Goal: Find specific page/section: Find specific page/section

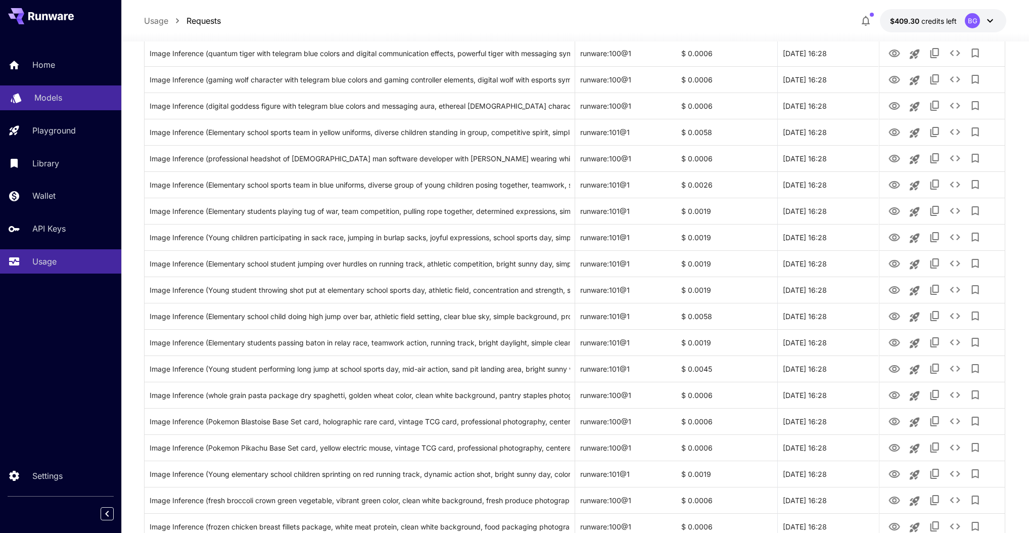
click at [51, 101] on p "Models" at bounding box center [48, 97] width 28 height 12
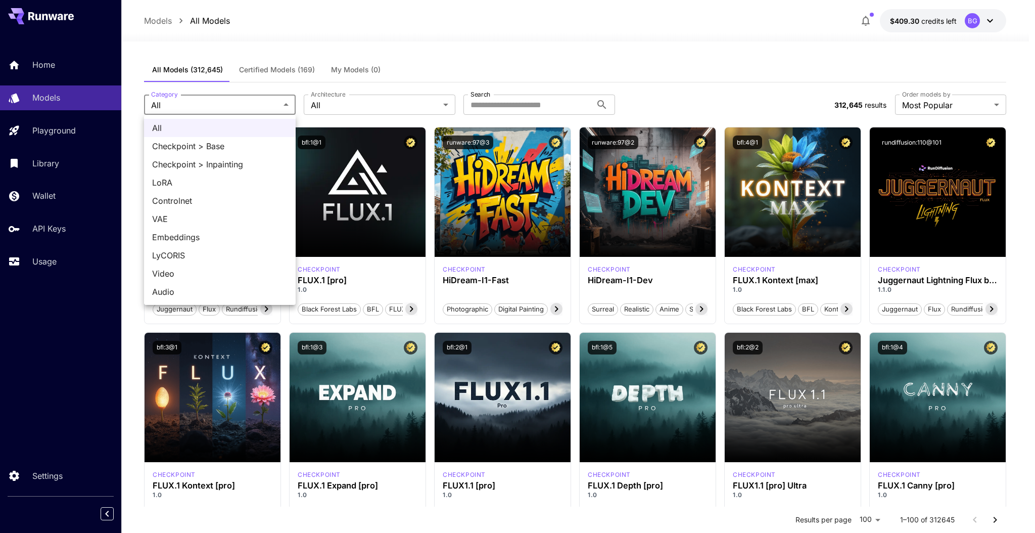
click at [358, 108] on div at bounding box center [517, 266] width 1035 height 533
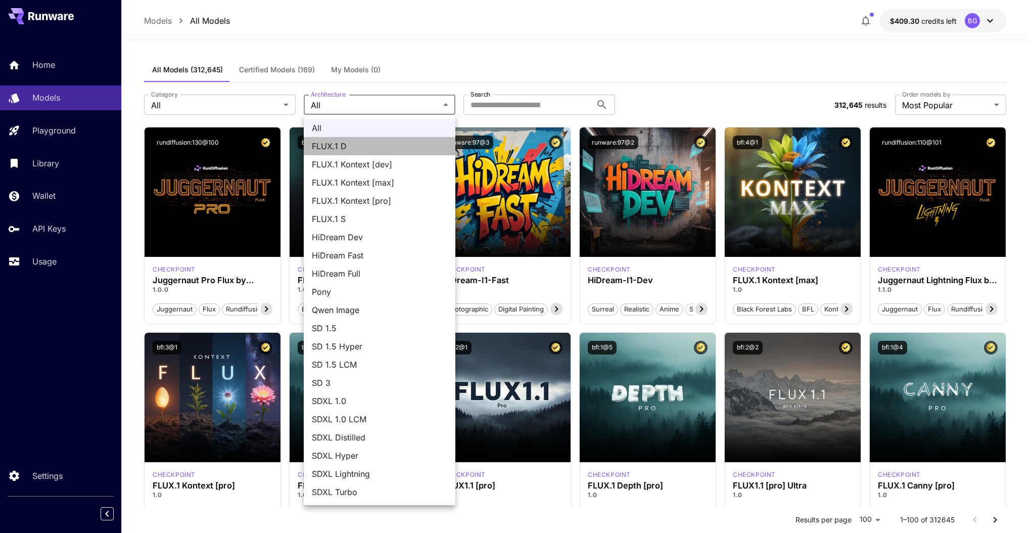
click at [398, 148] on span "FLUX.1 D" at bounding box center [379, 146] width 135 height 12
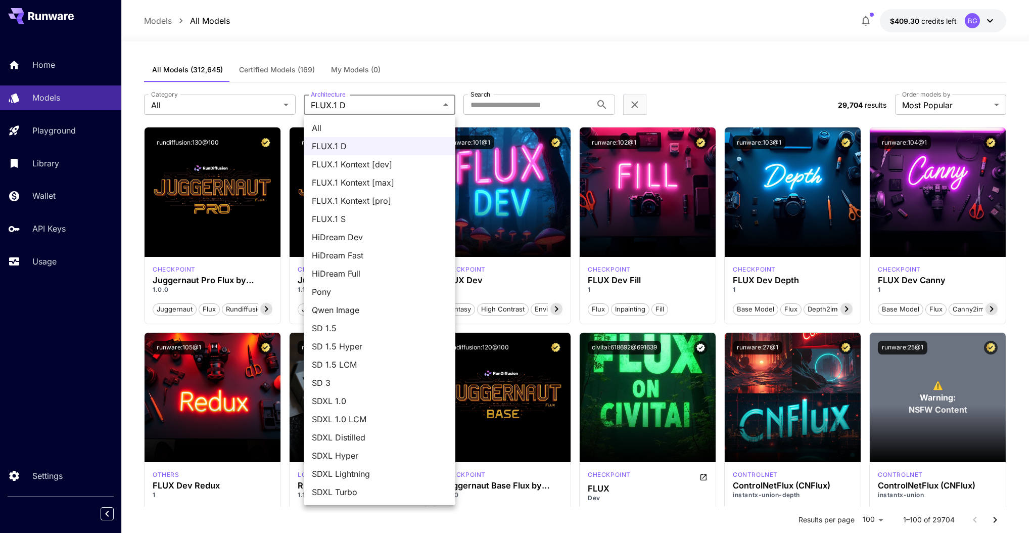
click at [401, 131] on span "All" at bounding box center [379, 128] width 135 height 12
type input "***"
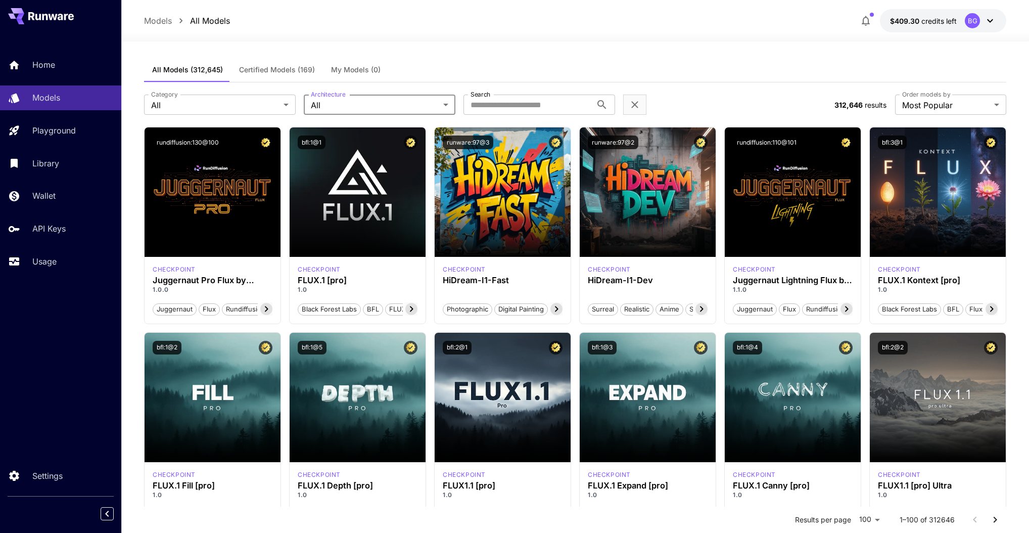
click at [268, 73] on span "Certified Models (169)" at bounding box center [277, 69] width 76 height 9
